Goal: Task Accomplishment & Management: Use online tool/utility

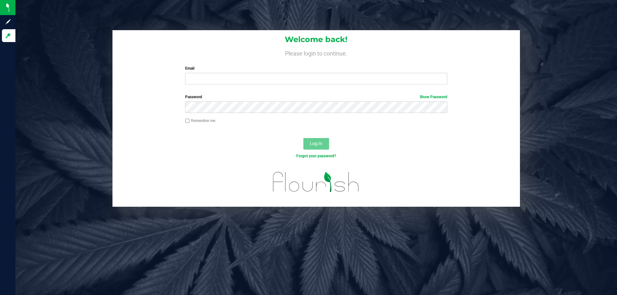
click at [204, 73] on div "Email Required Please format your email correctly." at bounding box center [315, 75] width 271 height 19
click at [205, 80] on input "Email" at bounding box center [316, 79] width 262 height 12
type input "[EMAIL_ADDRESS][DOMAIN_NAME]"
click at [303, 138] on button "Log In" at bounding box center [316, 144] width 26 height 12
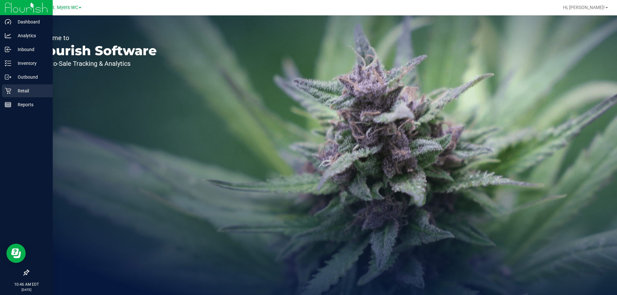
click at [16, 90] on p "Retail" at bounding box center [30, 91] width 39 height 8
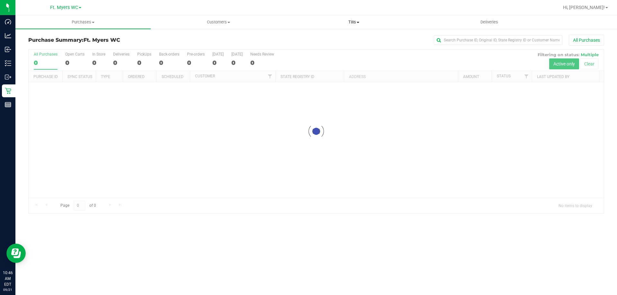
click at [360, 22] on span "Tills" at bounding box center [353, 22] width 135 height 6
click at [344, 37] on li "Manage tills" at bounding box center [353, 39] width 135 height 8
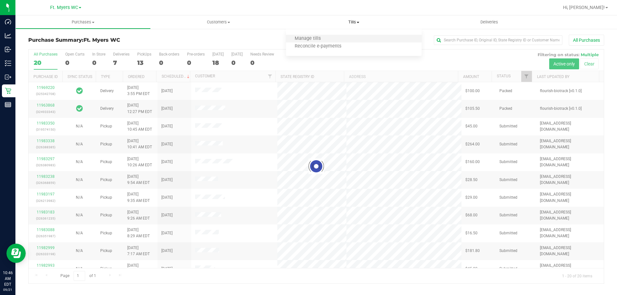
click at [344, 37] on li "Manage tills" at bounding box center [353, 39] width 135 height 8
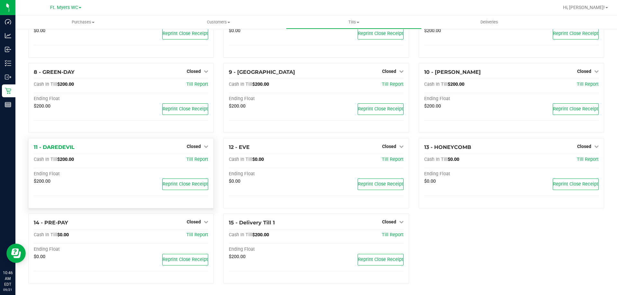
scroll to position [134, 0]
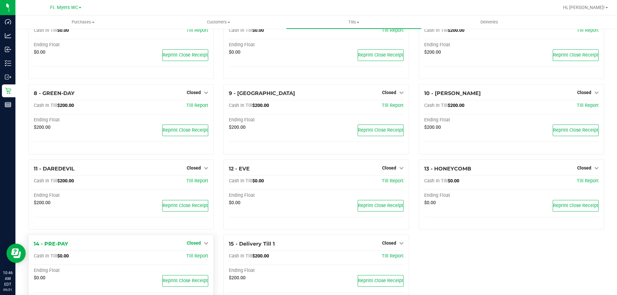
click at [199, 241] on span "Closed" at bounding box center [194, 243] width 14 height 5
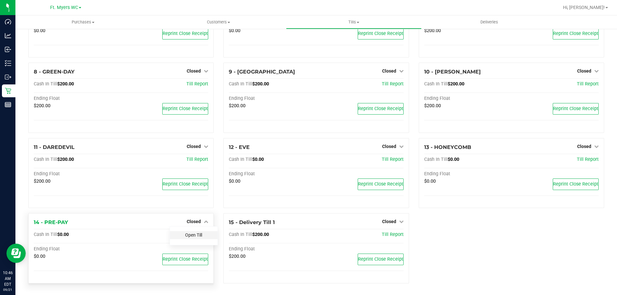
click at [198, 235] on link "Open Till" at bounding box center [193, 234] width 17 height 5
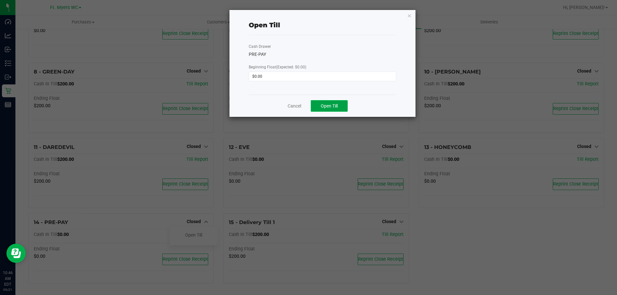
click at [336, 106] on span "Open Till" at bounding box center [328, 105] width 17 height 5
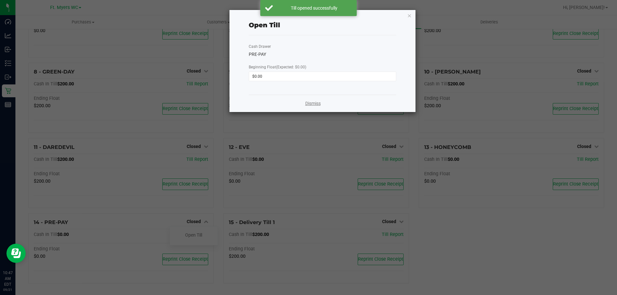
click at [307, 102] on link "Dismiss" at bounding box center [312, 103] width 15 height 7
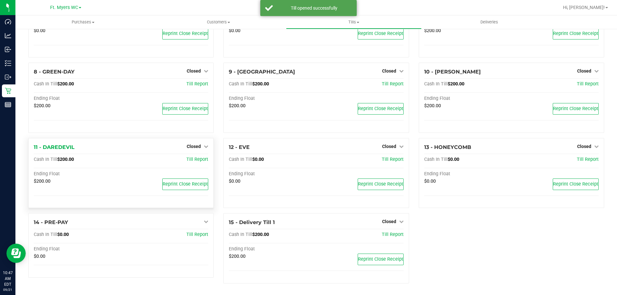
scroll to position [187, 0]
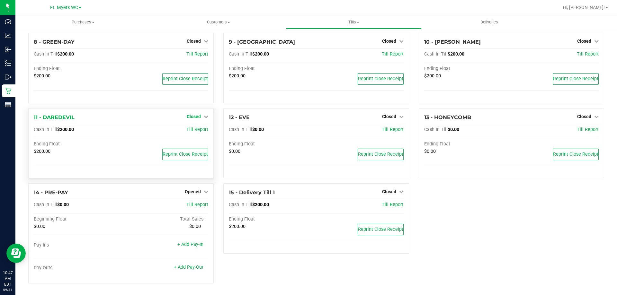
click at [195, 115] on span "Closed" at bounding box center [194, 116] width 14 height 5
click at [192, 127] on link "Open Till" at bounding box center [193, 129] width 17 height 5
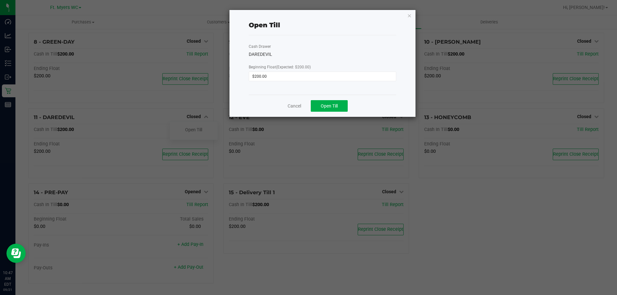
click at [350, 111] on div "Cancel Open Till" at bounding box center [322, 106] width 147 height 22
click at [343, 110] on button "Open Till" at bounding box center [329, 106] width 37 height 12
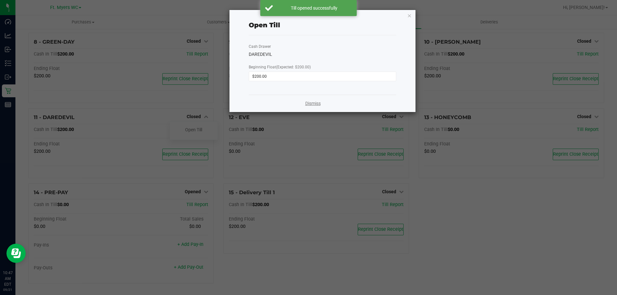
click at [308, 107] on link "Dismiss" at bounding box center [312, 103] width 15 height 7
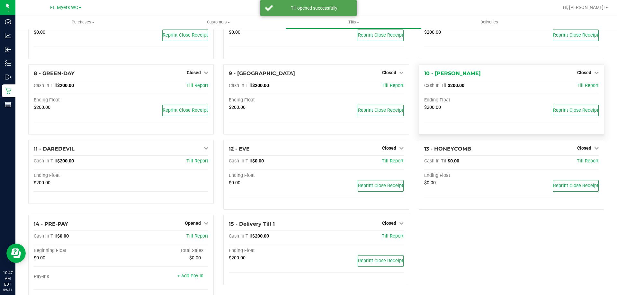
scroll to position [123, 0]
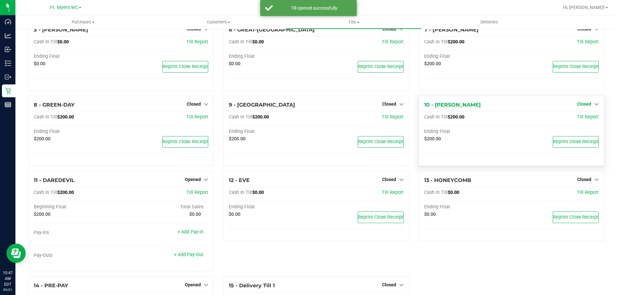
click at [577, 107] on span "Closed" at bounding box center [584, 103] width 14 height 5
click at [575, 120] on link "Open Till" at bounding box center [583, 117] width 17 height 5
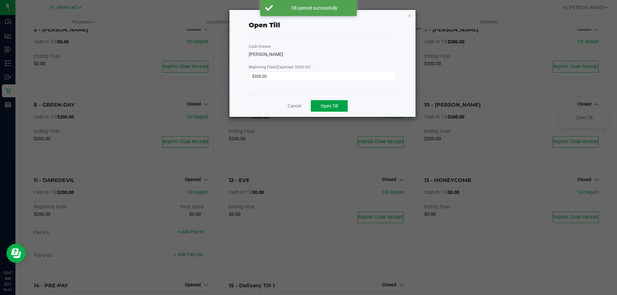
click at [323, 104] on span "Open Till" at bounding box center [328, 105] width 17 height 5
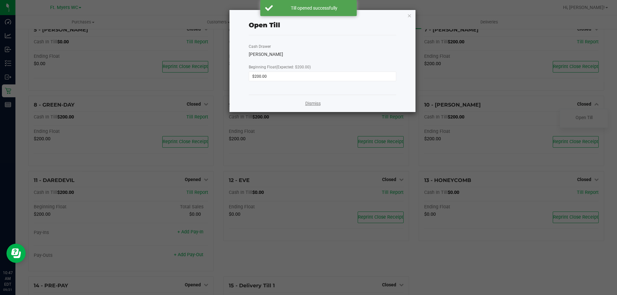
click at [311, 103] on link "Dismiss" at bounding box center [312, 103] width 15 height 7
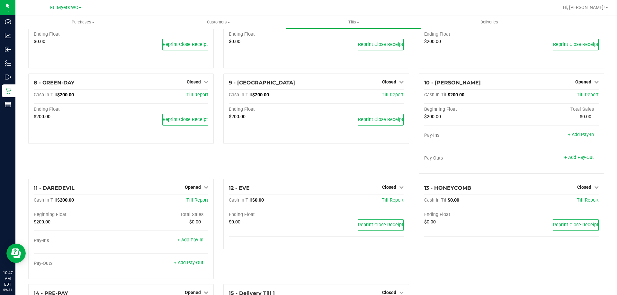
scroll to position [89, 0]
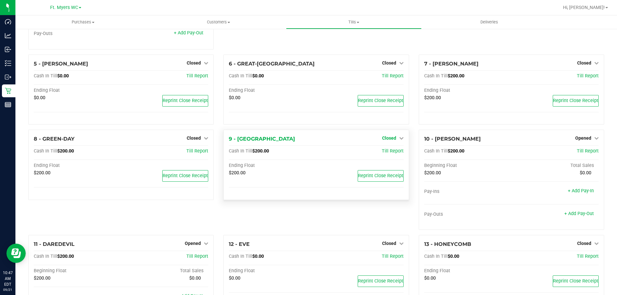
click at [393, 137] on link "Closed" at bounding box center [393, 138] width 22 height 5
click at [389, 150] on link "Open Till" at bounding box center [388, 151] width 17 height 5
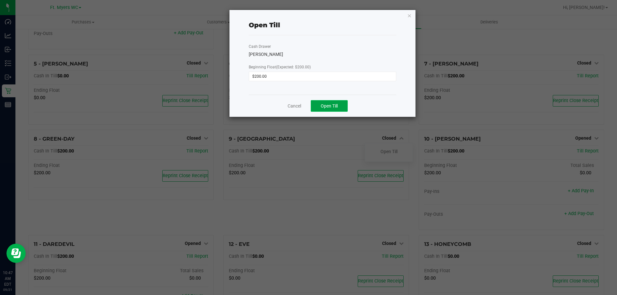
click at [332, 104] on span "Open Till" at bounding box center [328, 105] width 17 height 5
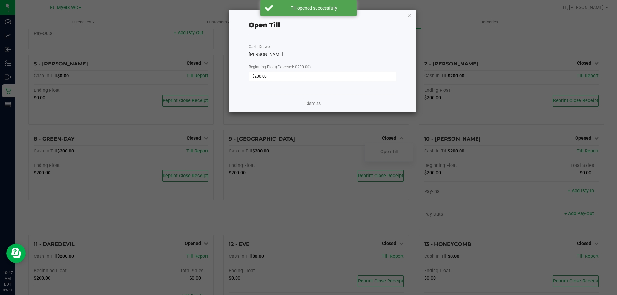
click at [313, 107] on div "Dismiss" at bounding box center [322, 103] width 147 height 17
click at [315, 100] on div "Dismiss" at bounding box center [322, 103] width 147 height 17
click at [314, 103] on link "Dismiss" at bounding box center [312, 103] width 15 height 7
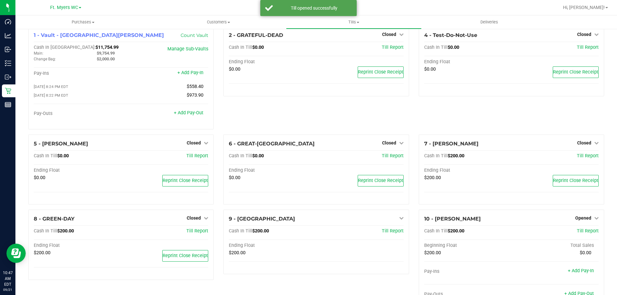
scroll to position [0, 0]
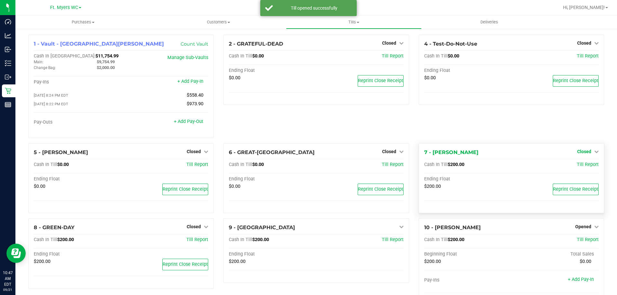
click at [594, 153] on icon at bounding box center [596, 151] width 4 height 4
click at [578, 166] on link "Open Till" at bounding box center [583, 164] width 17 height 5
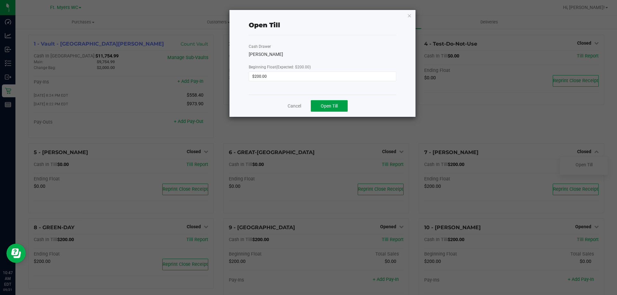
click at [329, 103] on span "Open Till" at bounding box center [328, 105] width 17 height 5
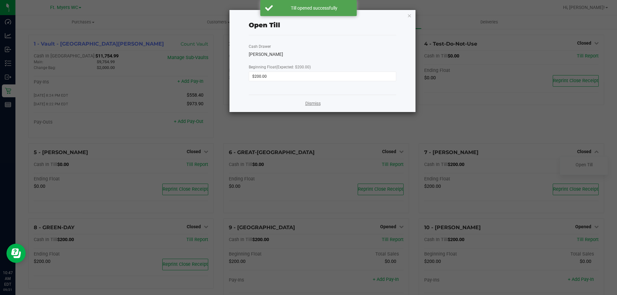
click at [318, 101] on link "Dismiss" at bounding box center [312, 103] width 15 height 7
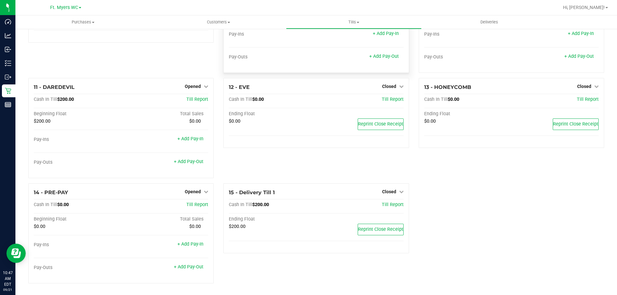
scroll to position [277, 0]
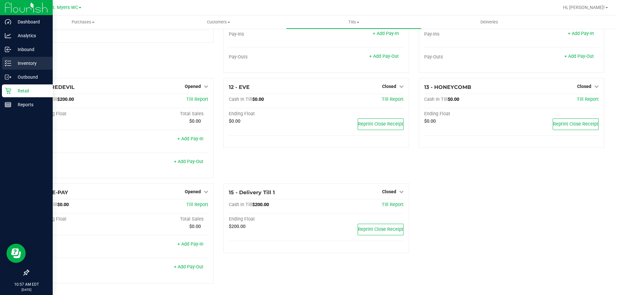
click at [10, 64] on icon at bounding box center [8, 63] width 6 height 6
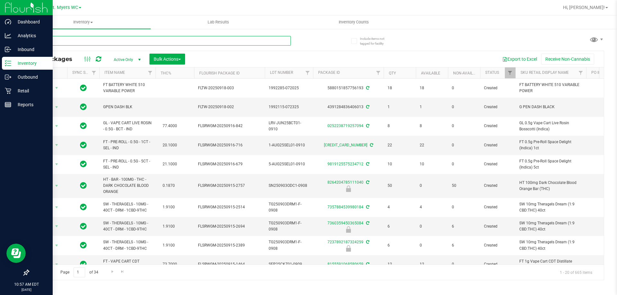
click at [89, 40] on input "text" at bounding box center [159, 41] width 262 height 10
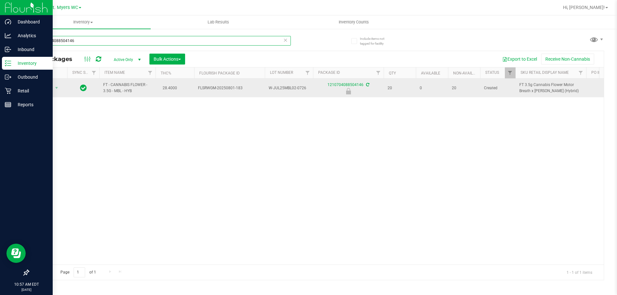
type input "1210704088504146"
click at [42, 87] on span "Action" at bounding box center [43, 87] width 17 height 9
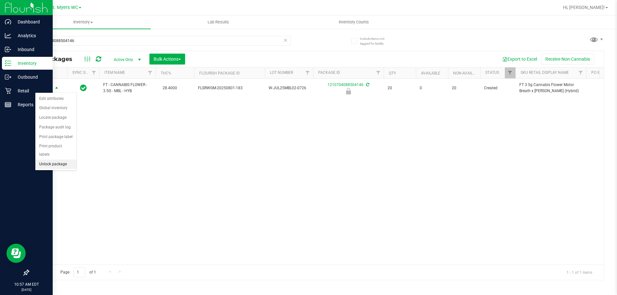
click at [64, 160] on li "Unlock package" at bounding box center [55, 165] width 41 height 10
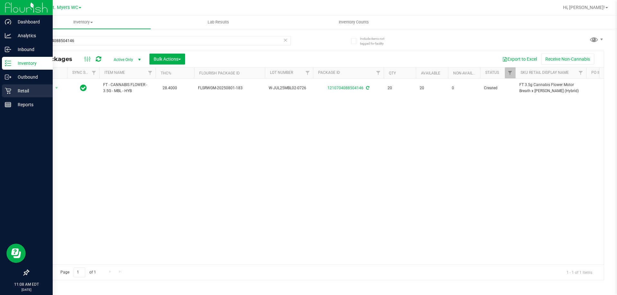
click at [5, 86] on div "Retail" at bounding box center [27, 90] width 51 height 13
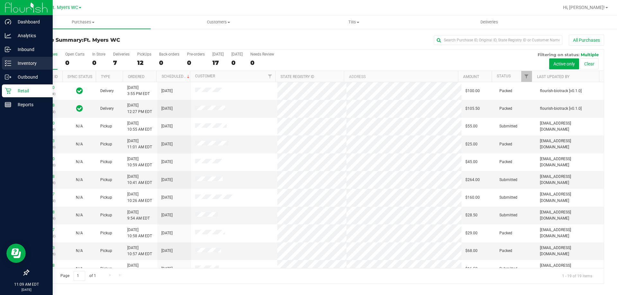
click at [11, 63] on icon at bounding box center [8, 63] width 6 height 6
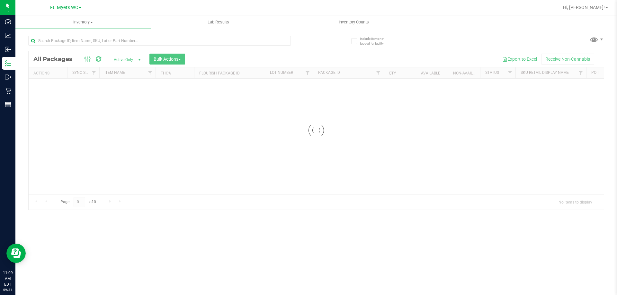
click at [146, 46] on div at bounding box center [159, 43] width 262 height 15
click at [148, 44] on input "text" at bounding box center [159, 41] width 262 height 10
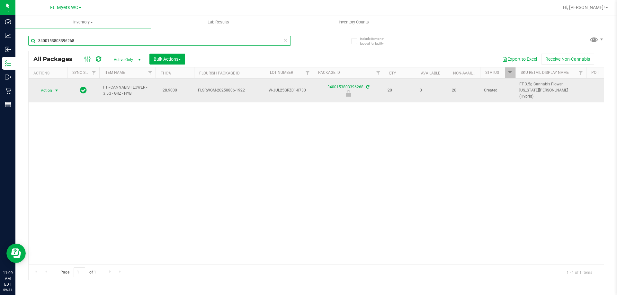
type input "3400153803396268"
click at [48, 87] on span "Action" at bounding box center [43, 90] width 17 height 9
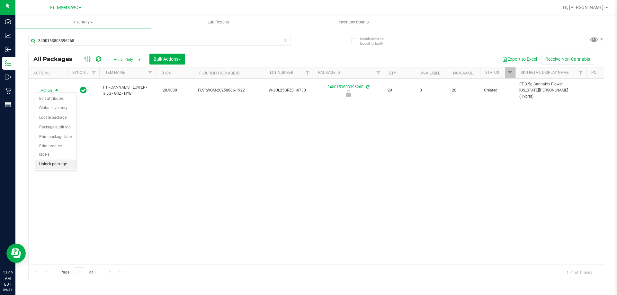
click at [51, 160] on li "Unlock package" at bounding box center [55, 165] width 41 height 10
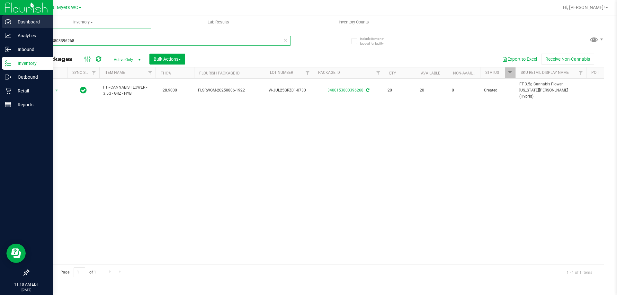
drag, startPoint x: 115, startPoint y: 39, endPoint x: 0, endPoint y: 22, distance: 115.8
click at [0, 22] on div "Dashboard Analytics Inbound Inventory Outbound Retail Reports 11:10 AM EDT 09/2…" at bounding box center [308, 147] width 617 height 295
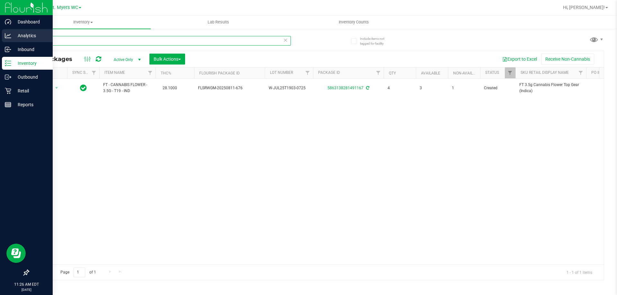
drag, startPoint x: 83, startPoint y: 37, endPoint x: 0, endPoint y: 40, distance: 83.2
click at [0, 40] on div "Dashboard Analytics Inbound Inventory Outbound Retail Reports 11:26 AM EDT 09/2…" at bounding box center [308, 147] width 617 height 295
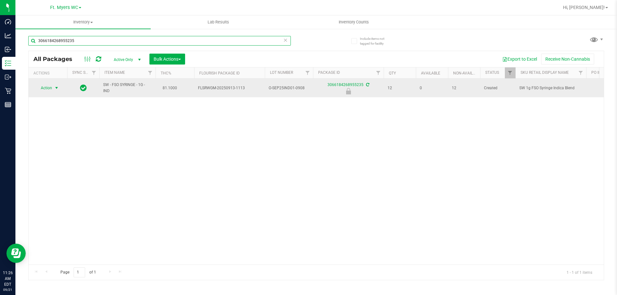
type input "3066184268955235"
click at [52, 90] on span "Action" at bounding box center [43, 87] width 17 height 9
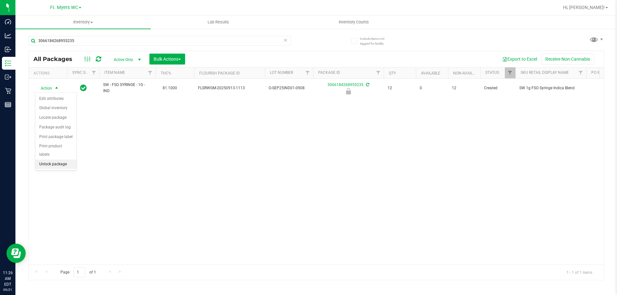
click at [50, 160] on li "Unlock package" at bounding box center [55, 165] width 41 height 10
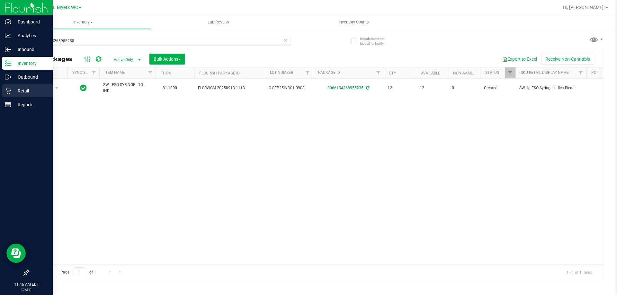
click at [33, 92] on p "Retail" at bounding box center [30, 91] width 39 height 8
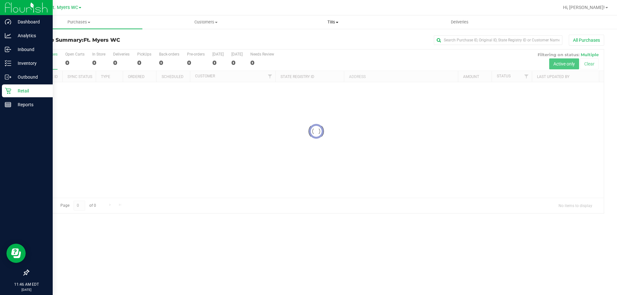
click at [376, 25] on uib-tab-heading "Tills Manage tills Reconcile e-payments" at bounding box center [332, 22] width 126 height 13
click at [322, 39] on li "Manage tills" at bounding box center [332, 39] width 127 height 8
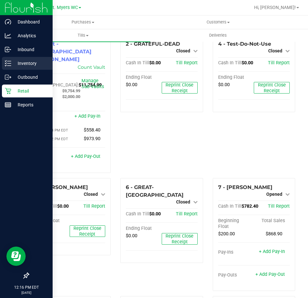
click at [18, 62] on p "Inventory" at bounding box center [30, 63] width 39 height 8
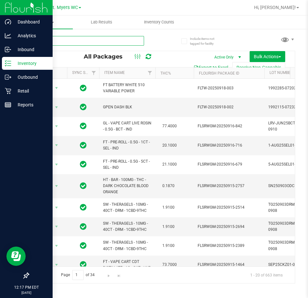
click at [128, 44] on input "text" at bounding box center [86, 41] width 116 height 10
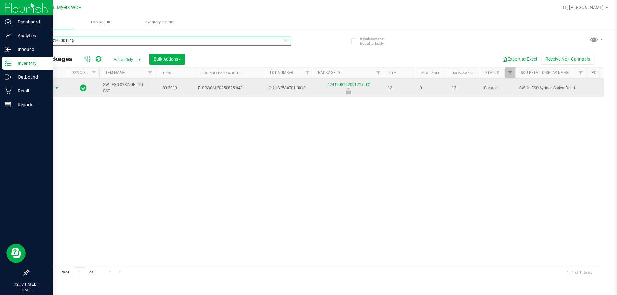
type input "4244908162001215"
click at [57, 86] on span "select" at bounding box center [56, 87] width 5 height 5
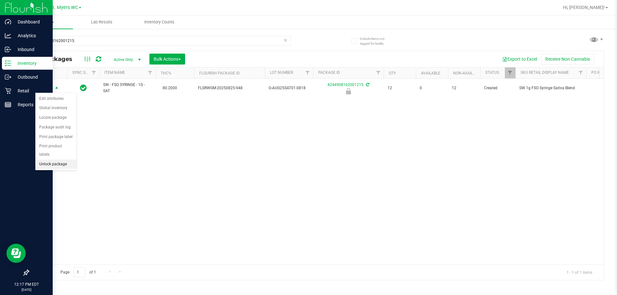
click at [59, 161] on li "Unlock package" at bounding box center [55, 165] width 41 height 10
